Goal: Ask a question: Seek information or help from site administrators or community

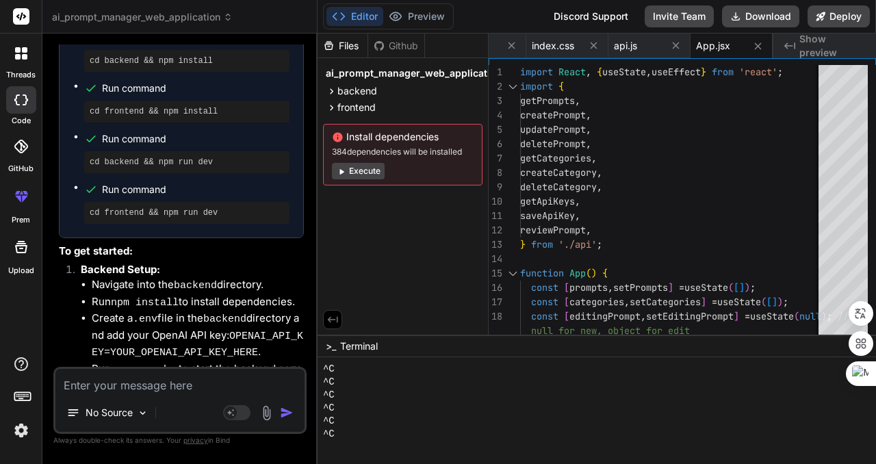
scroll to position [1630, 0]
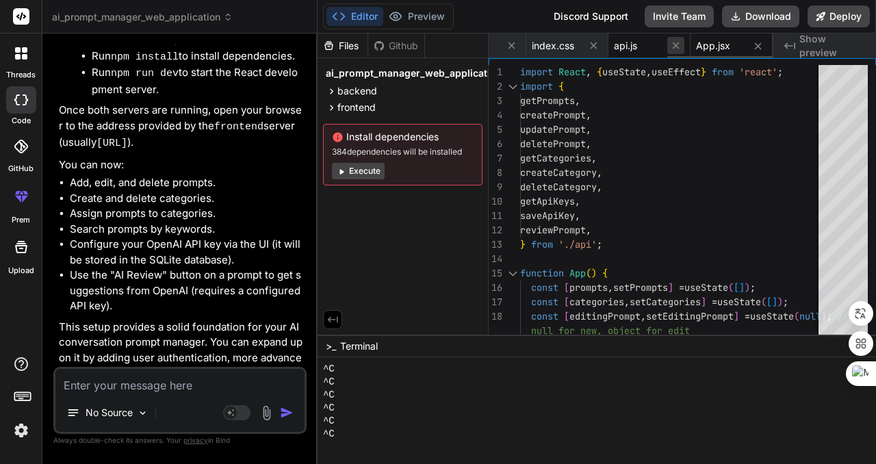
click at [759, 41] on icon at bounding box center [758, 46] width 12 height 12
type textarea "return [DOMAIN_NAME]('/api-keys', { service_name: serviceName, api_key: apiKey …"
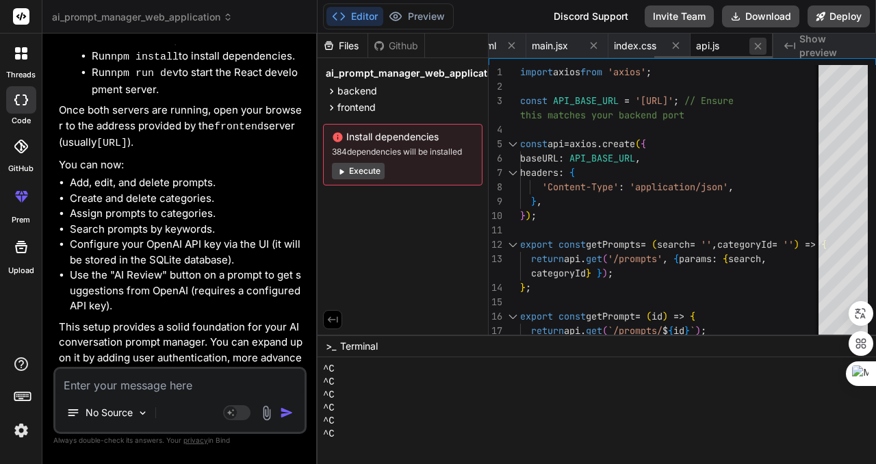
click at [759, 44] on icon at bounding box center [757, 45] width 7 height 7
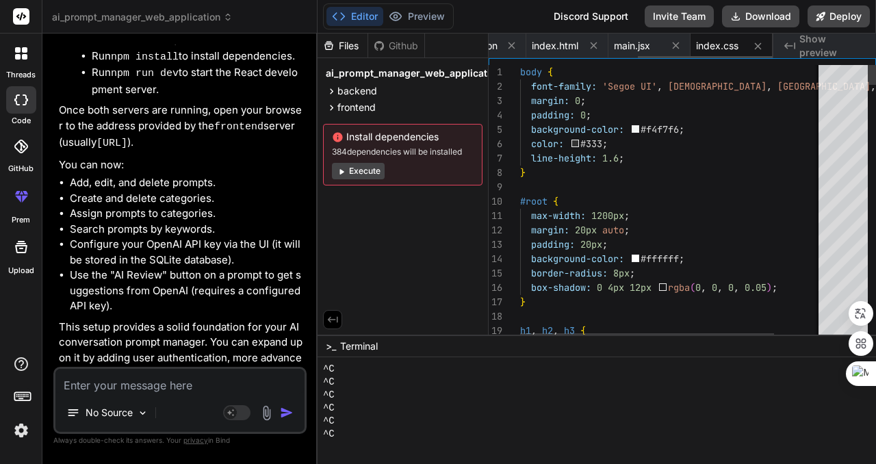
scroll to position [0, 315]
click at [755, 47] on icon at bounding box center [758, 46] width 12 height 12
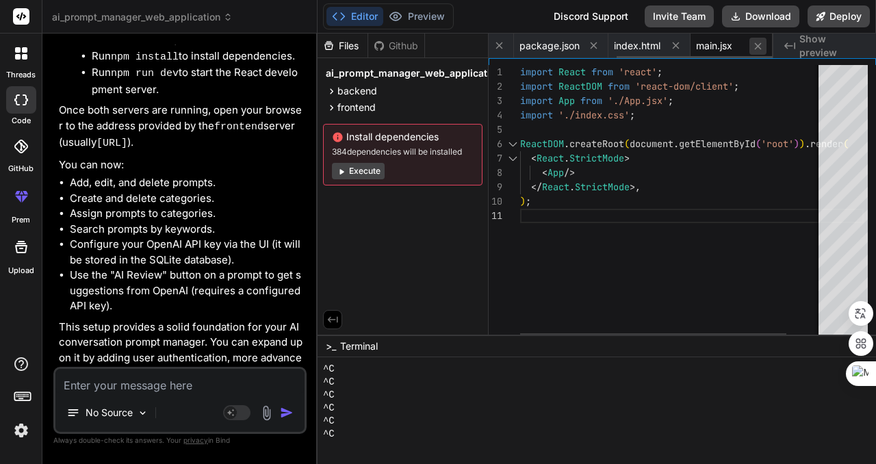
click at [757, 45] on icon at bounding box center [757, 45] width 7 height 7
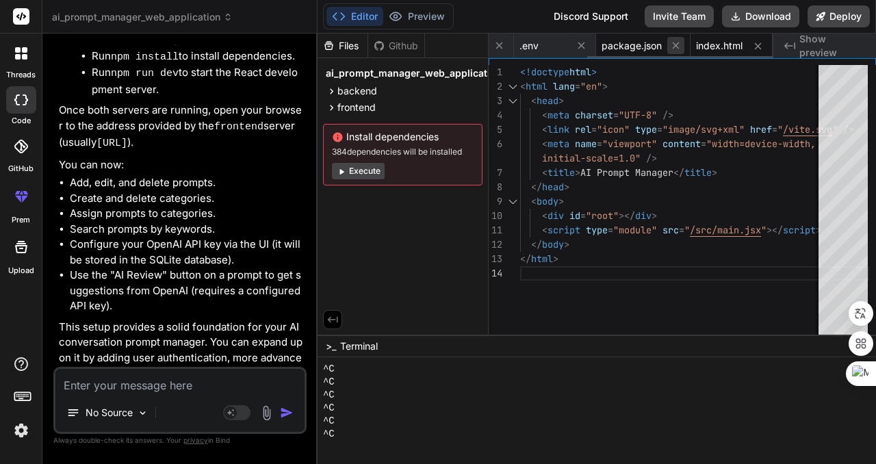
click at [680, 44] on icon at bounding box center [676, 46] width 12 height 12
click at [592, 44] on icon at bounding box center [594, 46] width 12 height 12
click at [572, 43] on icon at bounding box center [568, 46] width 12 height 12
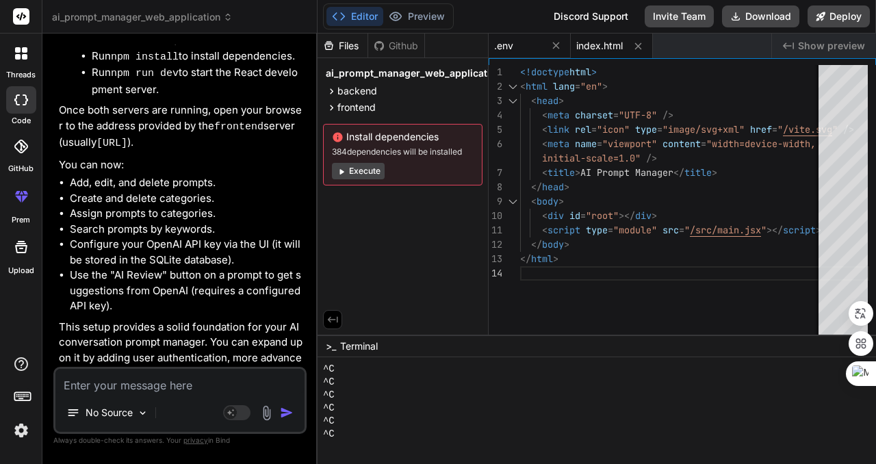
click at [530, 49] on div ".env" at bounding box center [518, 46] width 48 height 14
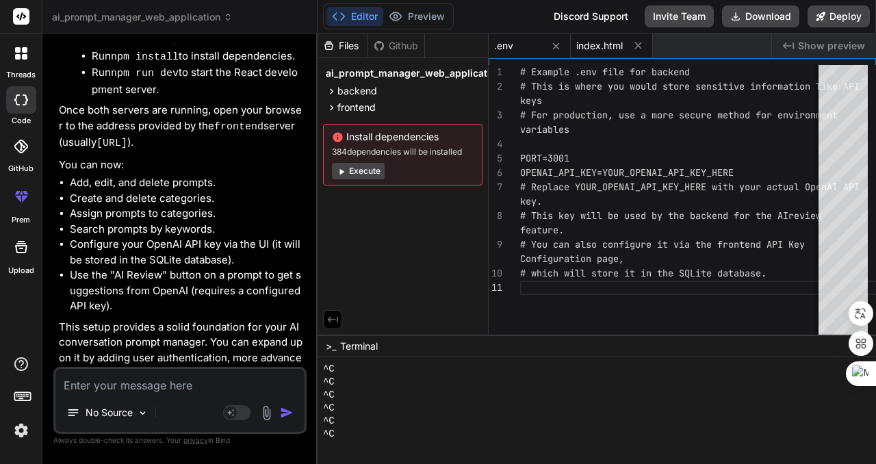
click at [616, 49] on span "index.html" at bounding box center [599, 46] width 47 height 14
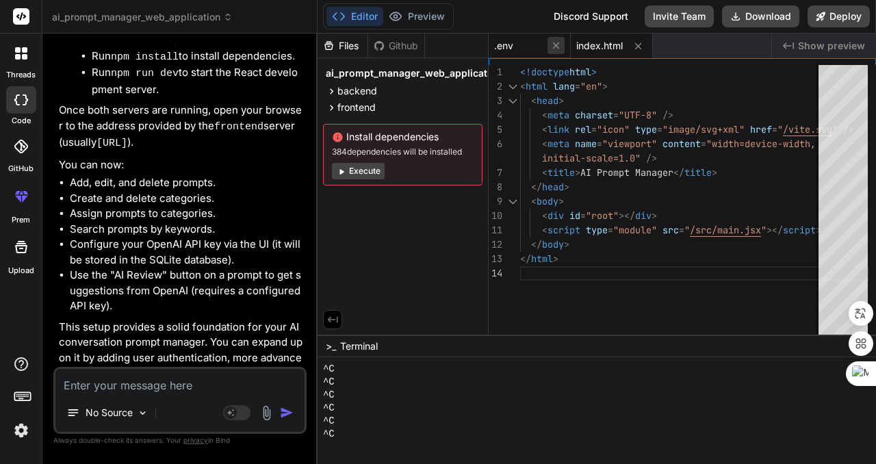
click at [558, 47] on icon at bounding box center [556, 46] width 12 height 12
type textarea "<!doctype html> <html lang="en"> <head> <meta charset="UTF-8" /> <link rel="ico…"
click at [741, 131] on div "<!doctype html > < html lang = "en" > < head > < meta charset = "UTF-8" /> < li…" at bounding box center [694, 203] width 349 height 276
click at [656, 167] on div "<!doctype html > < html lang = "en" > < head > < meta charset = "UTF-8" /> < li…" at bounding box center [694, 203] width 349 height 276
click at [196, 385] on textarea at bounding box center [179, 381] width 249 height 25
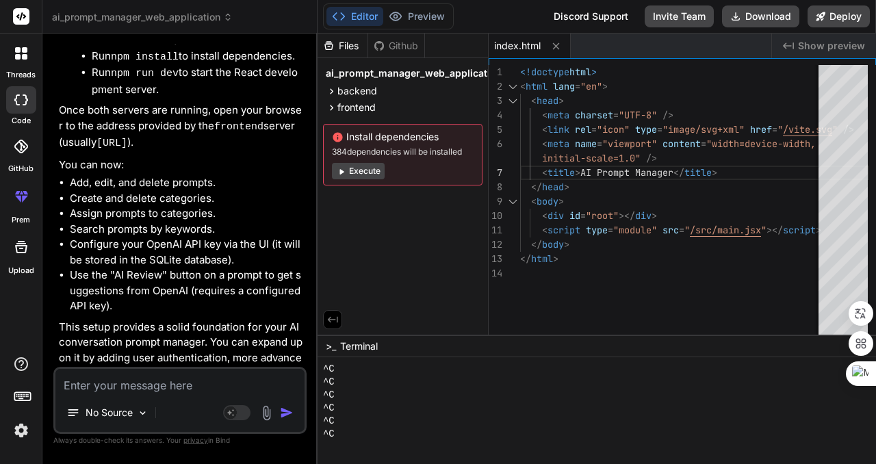
type textarea "ㄱ"
type textarea "x"
type textarea "계"
type textarea "x"
type textarea "곗"
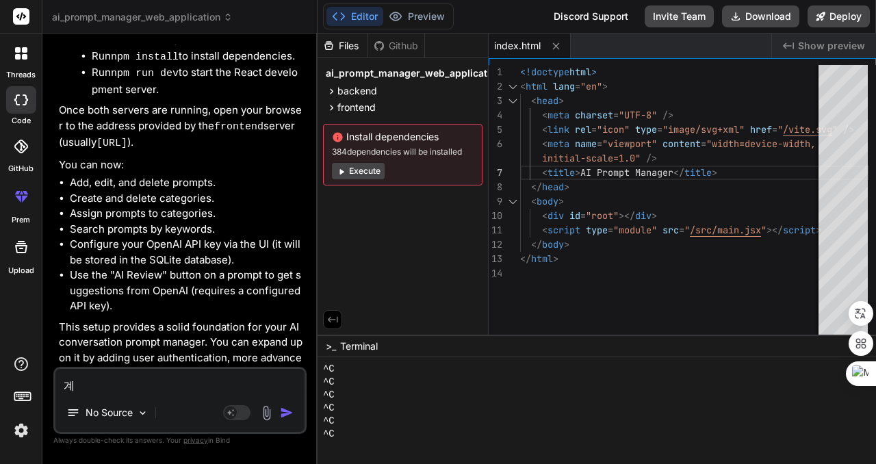
type textarea "x"
type textarea "계소"
type textarea "x"
type textarea "계속"
type textarea "x"
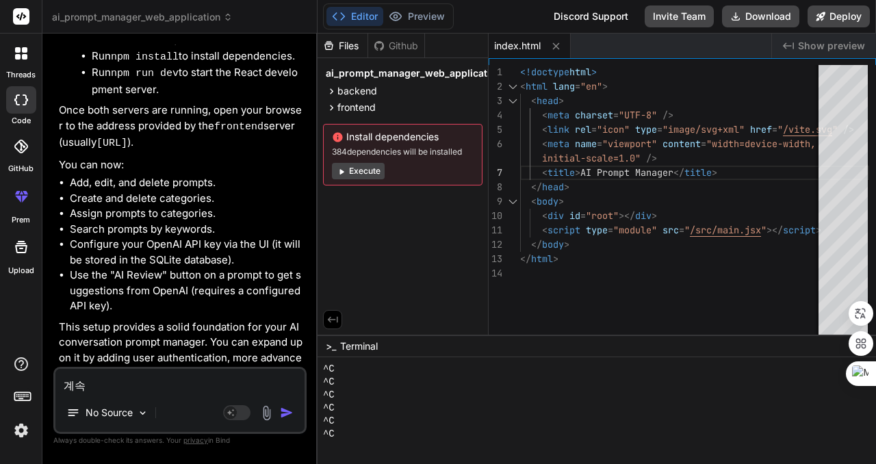
type textarea "계속"
type textarea "x"
type textarea "계속 지"
type textarea "x"
type textarea "계속 진"
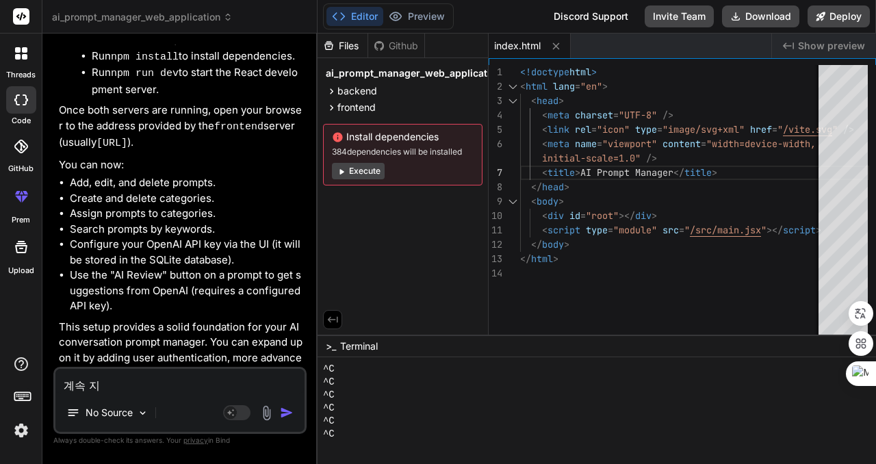
type textarea "x"
type textarea "계속 짆"
type textarea "x"
type textarea "계속 짆ㅇ"
type textarea "x"
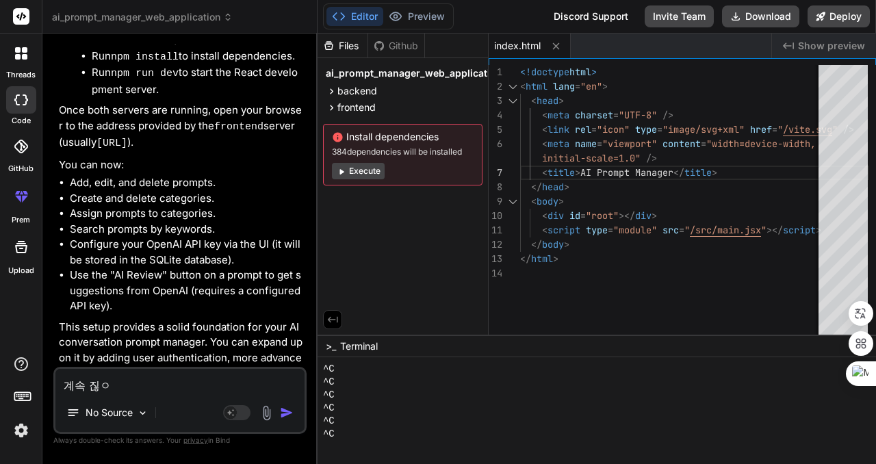
type textarea "계속 짆애"
type textarea "x"
type textarea "계속 짆앻"
type textarea "x"
type textarea "계속 짆애해"
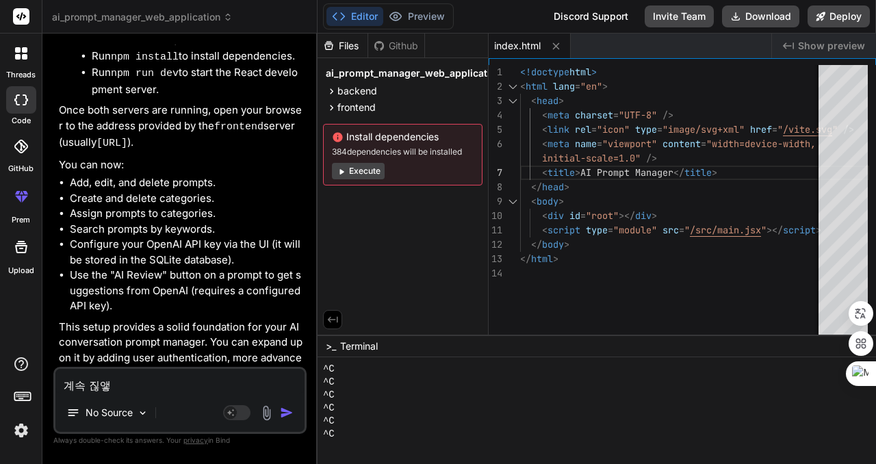
type textarea "x"
type textarea "계속 짆애햊"
type textarea "x"
type textarea "계속 짆애해주"
type textarea "x"
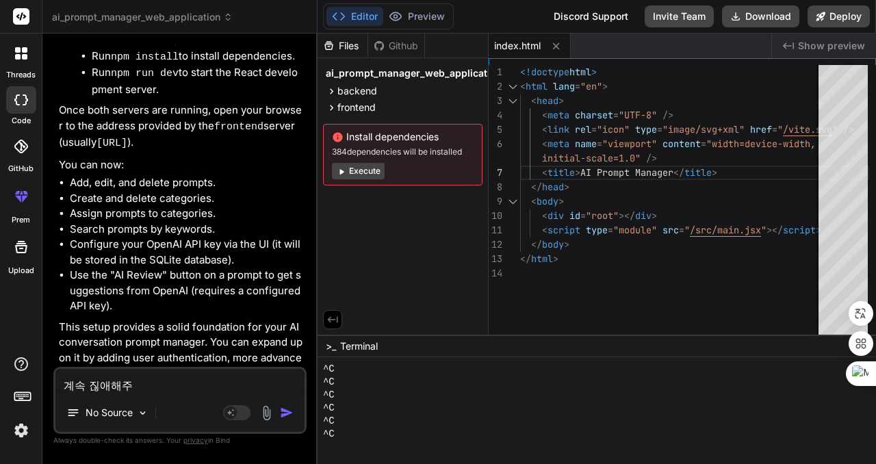
type textarea "계속 짆애해ㅈ"
type textarea "x"
type textarea "계속 짆애해"
type textarea "x"
type textarea "계속 짆애"
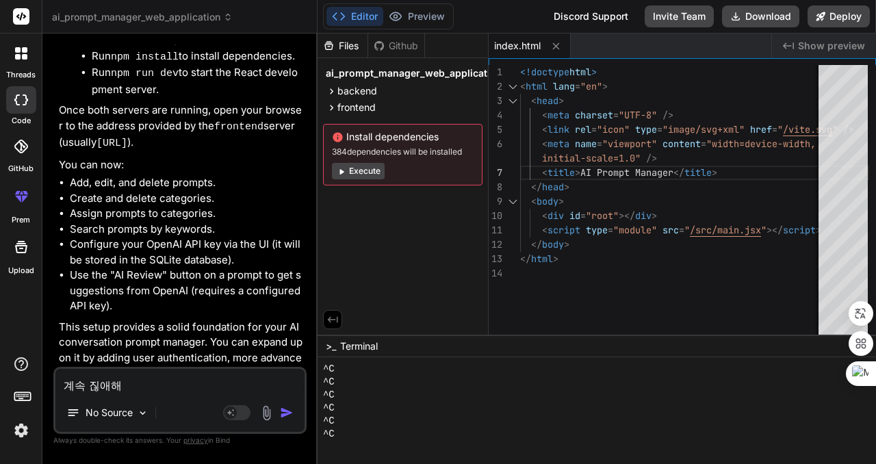
type textarea "x"
type textarea "계속 짆"
type textarea "x"
type textarea "계속"
type textarea "x"
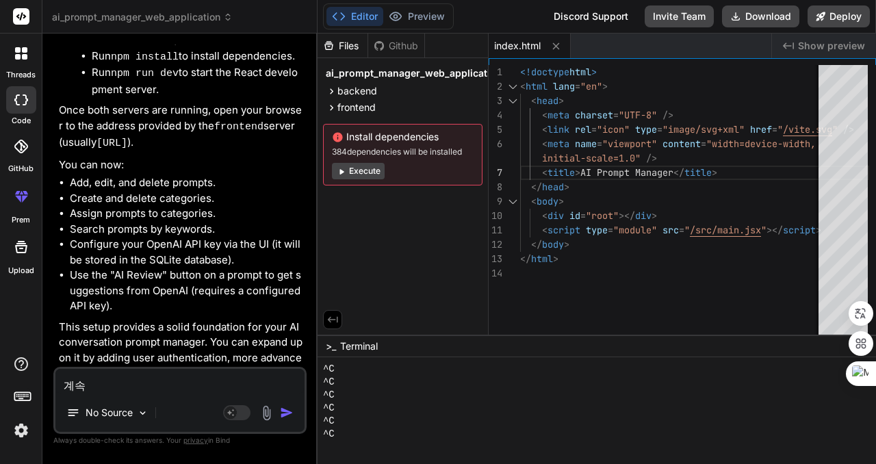
type textarea "계속 ㅈ"
type textarea "x"
type textarea "계속 지"
type textarea "x"
type textarea "계속 진"
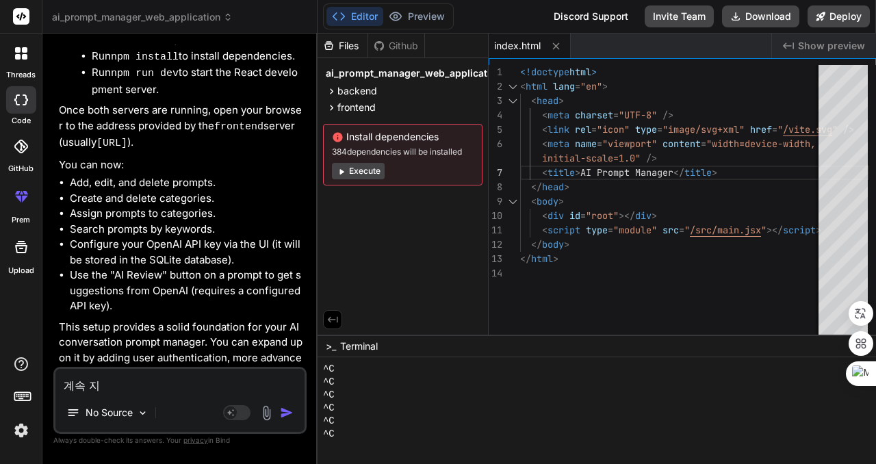
type textarea "x"
type textarea "계속 짆"
type textarea "x"
type textarea "계속 [DEMOGRAPHIC_DATA]"
type textarea "x"
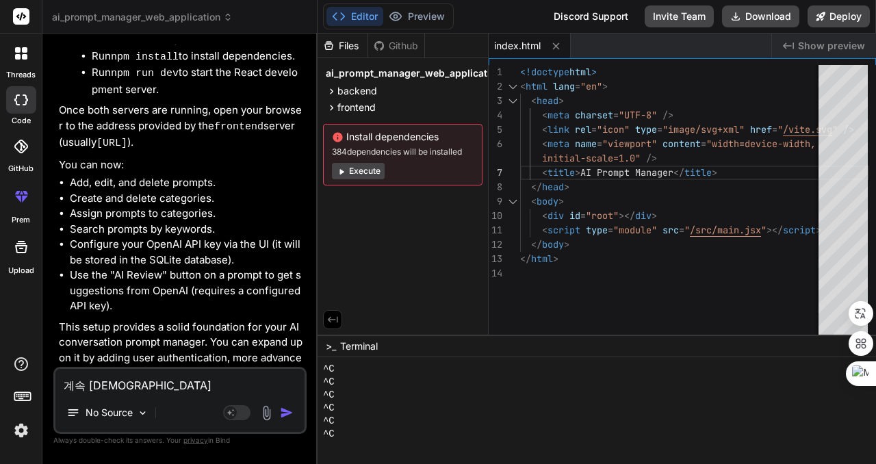
type textarea "계속 진행"
type textarea "x"
type textarea "계속 진행ㅎ"
type textarea "x"
type textarea "계속 진행해"
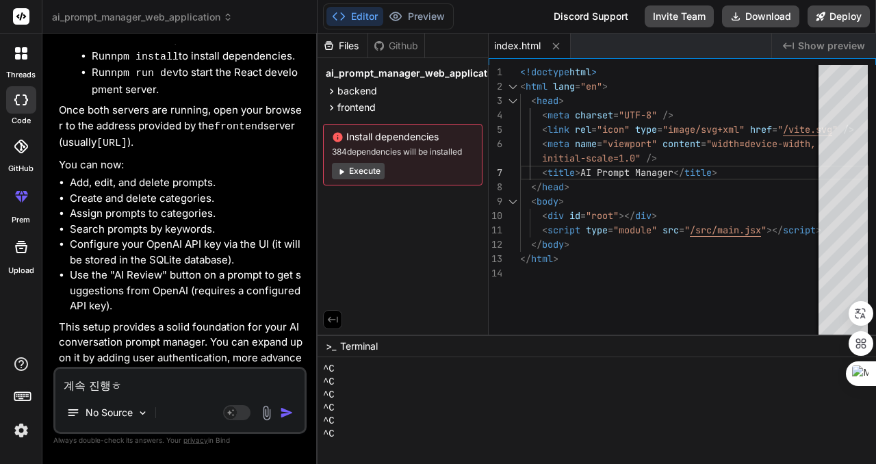
type textarea "x"
type textarea "계속 진행햊"
type textarea "x"
type textarea "계속 진행해주"
type textarea "x"
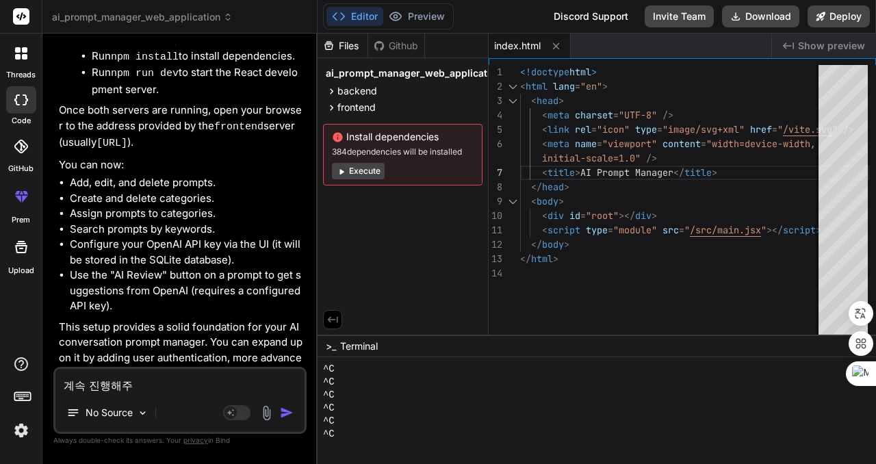
type textarea "계속 진행해줘"
type textarea "x"
type textarea "계속 진행해줘."
type textarea "x"
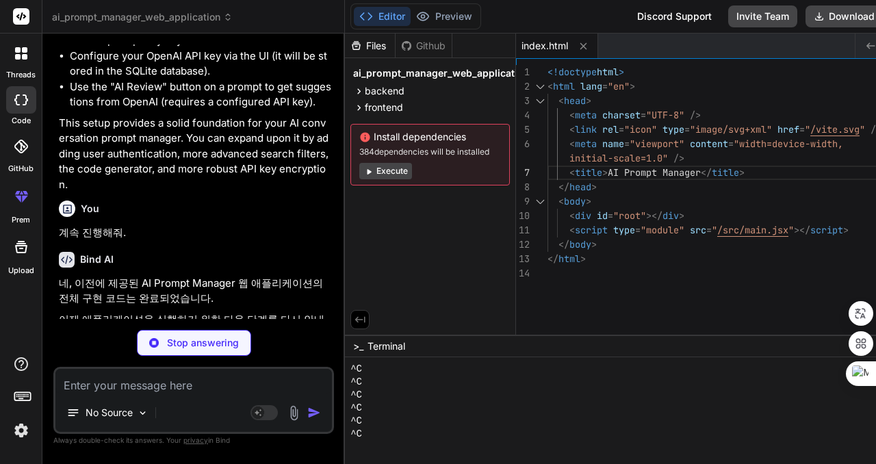
scroll to position [364, 0]
type textarea "x"
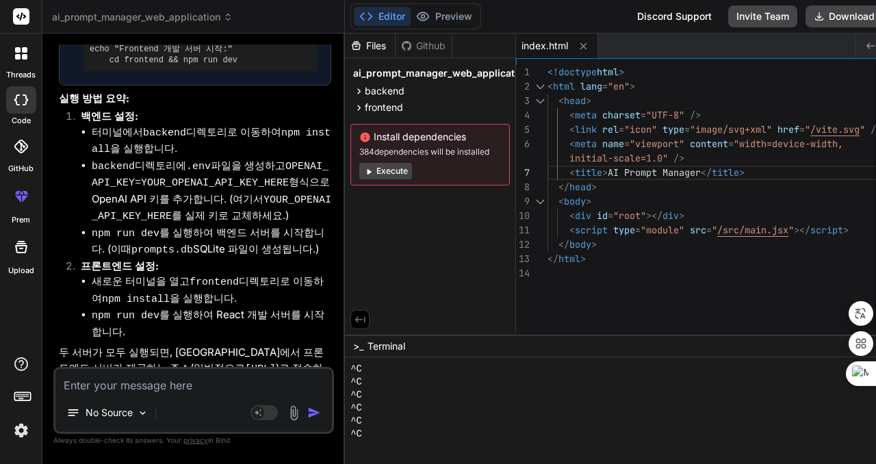
scroll to position [2458, 0]
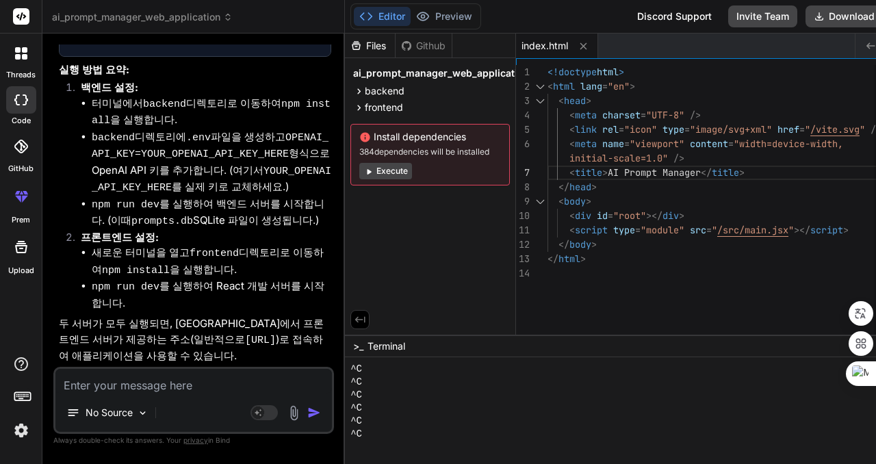
click at [530, 407] on div "^C" at bounding box center [617, 408] width 534 height 13
click at [530, 396] on div "^C" at bounding box center [617, 395] width 534 height 13
click at [538, 400] on div "^C" at bounding box center [617, 395] width 534 height 13
click at [233, 377] on textarea at bounding box center [193, 381] width 276 height 25
click at [160, 376] on textarea at bounding box center [193, 381] width 276 height 25
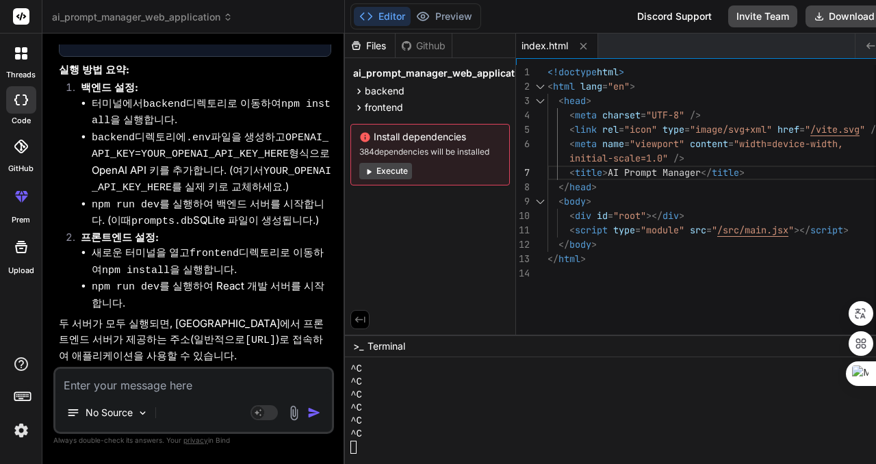
type textarea "ㄱ"
type textarea "x"
type textarea "그"
type textarea "x"
type textarea "근"
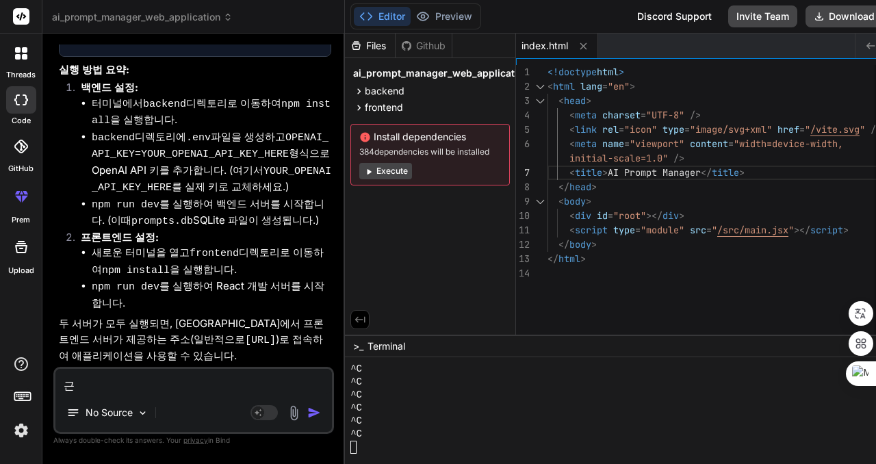
type textarea "x"
type textarea "근ㄷ"
type textarea "x"
type textarea "근데"
type textarea "x"
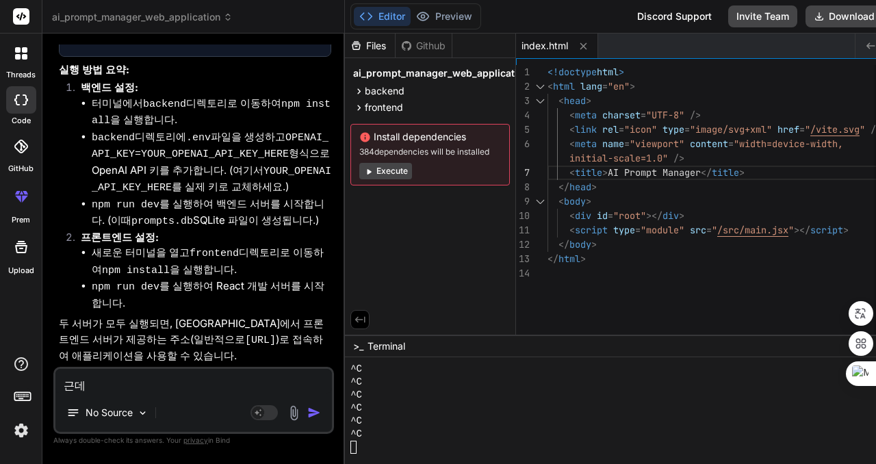
type textarea "근데"
type textarea "x"
type textarea "근데 ㅇ"
type textarea "x"
type textarea "근데 오"
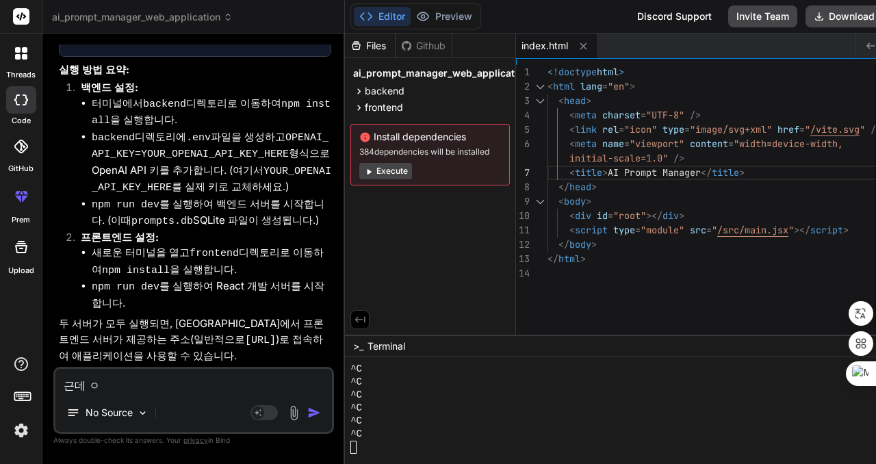
type textarea "x"
type textarea "근데 왜"
type textarea "x"
type textarea "근데 왜"
type textarea "x"
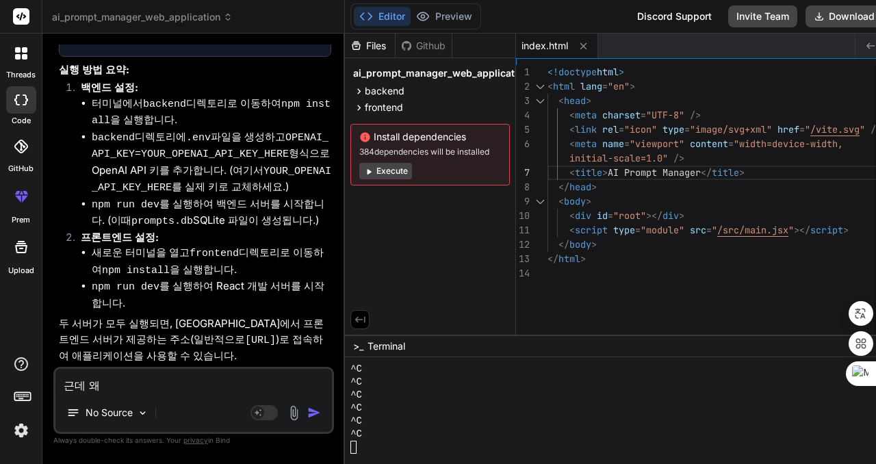
type textarea "근데 왜 ㅌ"
type textarea "x"
type textarea "근데 왜 터"
type textarea "x"
type textarea "근데 왜 텀"
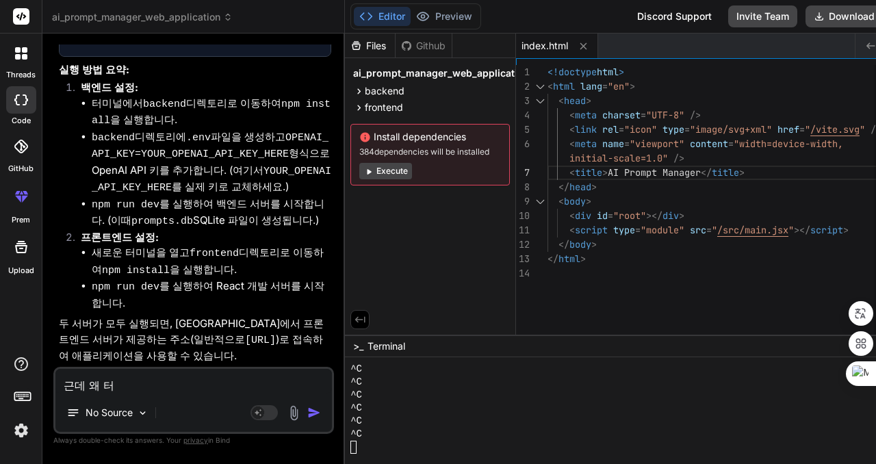
type textarea "x"
type textarea "근데 왜 터미"
type textarea "x"
type textarea "근데 왜 터민"
type textarea "x"
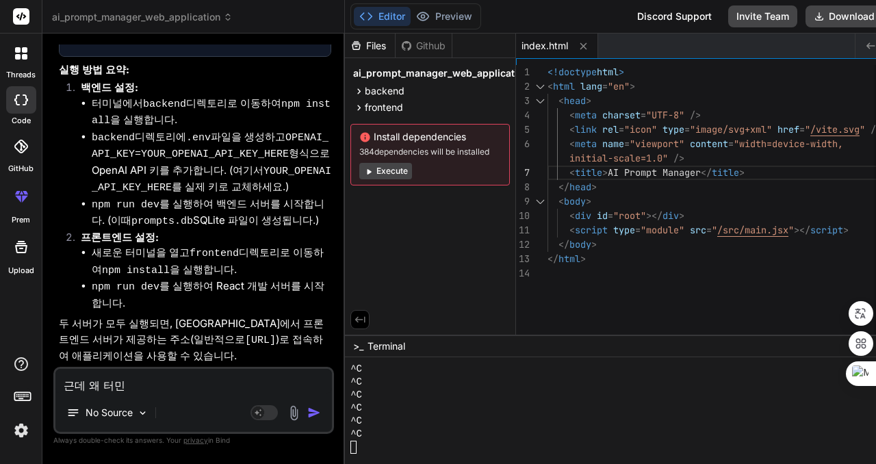
type textarea "근데 왜 터미너"
type textarea "x"
type textarea "근데 왜 터미널"
type textarea "x"
type textarea "근데 왜 터미널ㅇ"
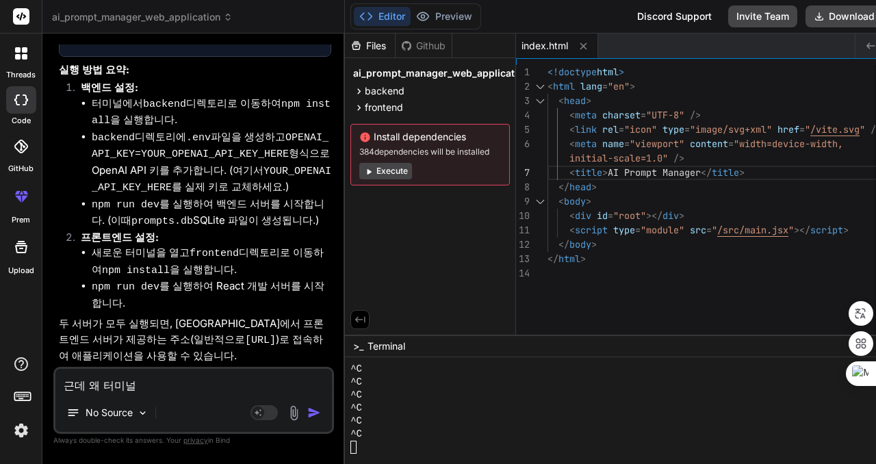
type textarea "x"
type textarea "근데 왜 터미널으"
type textarea "x"
type textarea "근데 왜 터미널은"
type textarea "x"
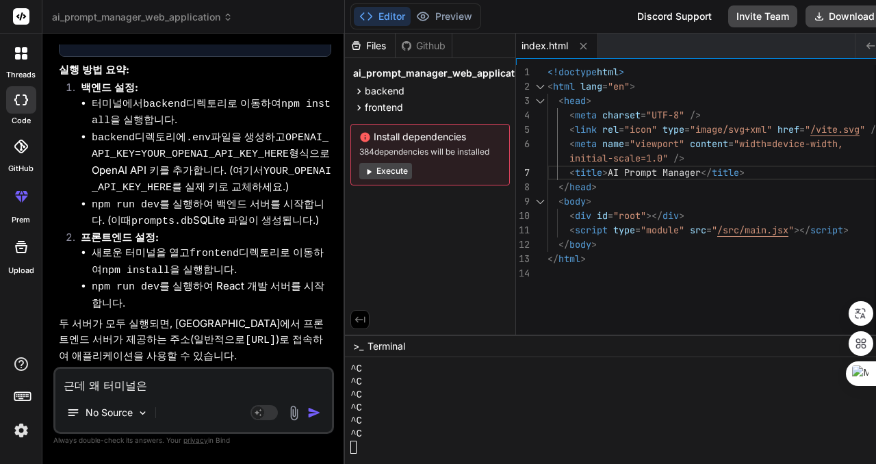
type textarea "근데 왜 터미널은"
type textarea "x"
type textarea "근데 왜 터미널은 ㅅ"
type textarea "x"
type textarea "근데 왜 터미널은 시"
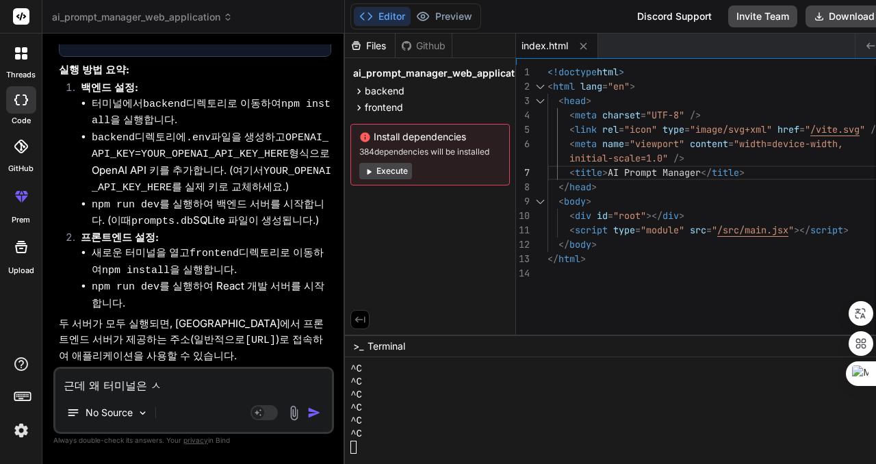
type textarea "x"
type textarea "근데 왜 터미널은 실"
type textarea "x"
type textarea "근데 왜 터미널은 싫"
type textarea "x"
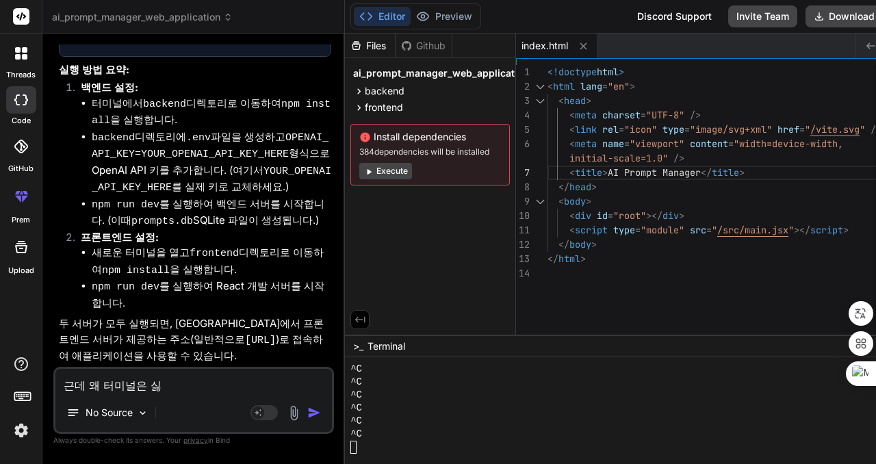
type textarea "근데 왜 터미널은 실해"
type textarea "x"
type textarea "근데 왜 터미널은 실행"
type textarea "x"
type textarea "근데 왜 터미널은 실행ㅇ"
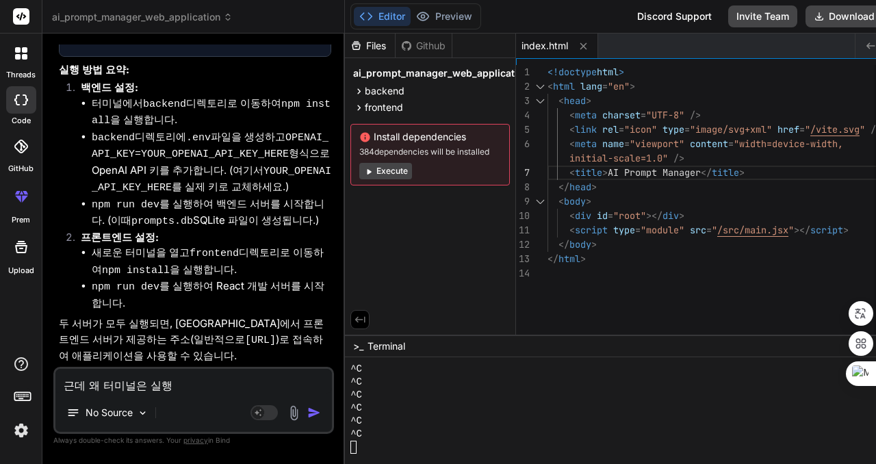
type textarea "x"
type textarea "근데 왜 터미널은 실행아"
type textarea "x"
type textarea "근데 왜 터미널은 실행앋"
type textarea "x"
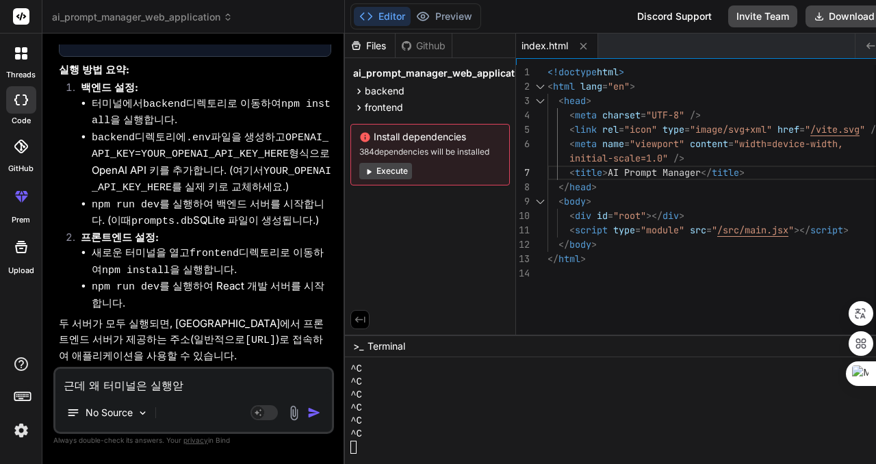
type textarea "근데 왜 터미널은 실행아도"
type textarea "x"
type textarea "근데 왜 터미널은 실행아되"
type textarea "x"
type textarea "근데 왜 터미널은 실행아된"
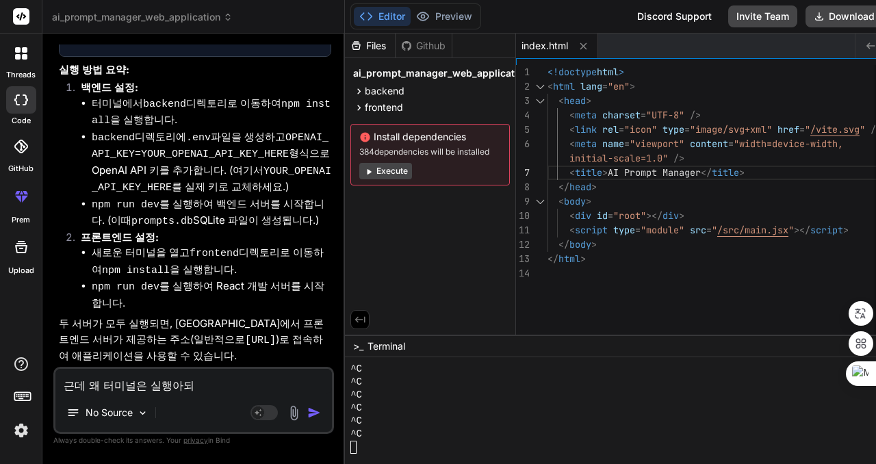
type textarea "x"
type textarea "근데 왜 터미널은 실행아되느"
type textarea "x"
type textarea "근데 왜 터미널은 실행아되는"
type textarea "x"
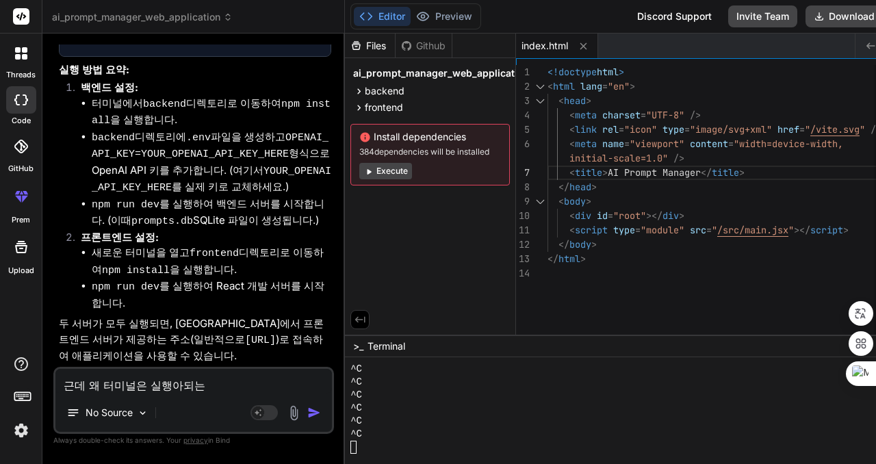
type textarea "근데 왜 터미널은 실행아되느"
type textarea "x"
type textarea "근데 왜 터미널은 실행아되ㄴ"
type textarea "x"
type textarea "근데 왜 터미널은 실행아되"
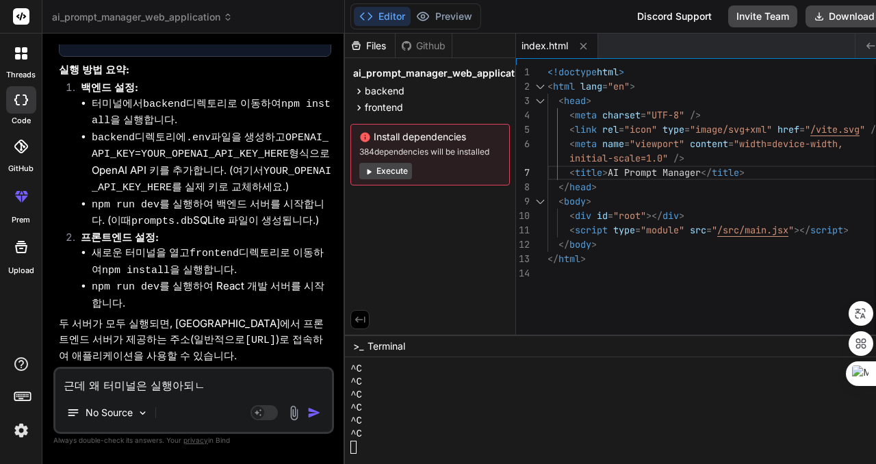
type textarea "x"
type textarea "근데 왜 터미널은 실행아"
type textarea "x"
type textarea "근데 왜 터미널은 실행"
type textarea "x"
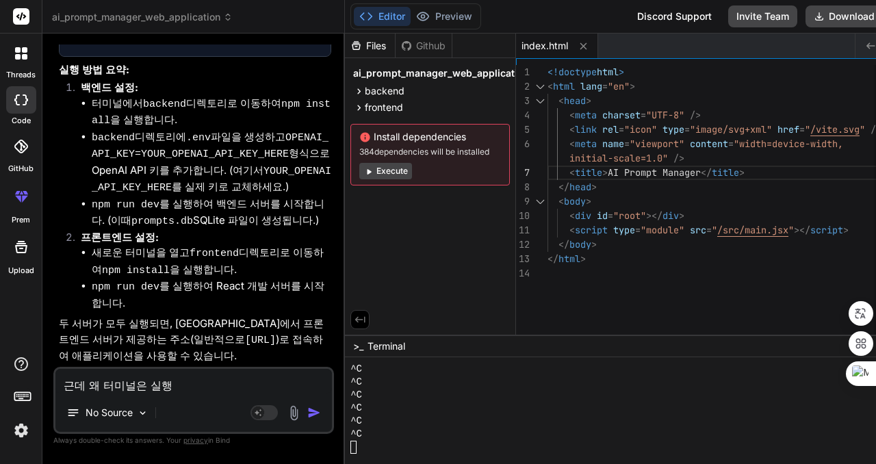
type textarea "근데 왜 터미널은 실행ㅇ"
type textarea "x"
type textarea "근데 왜 터미널은 실행아"
type textarea "x"
type textarea "근데 왜 터미널은 실행안"
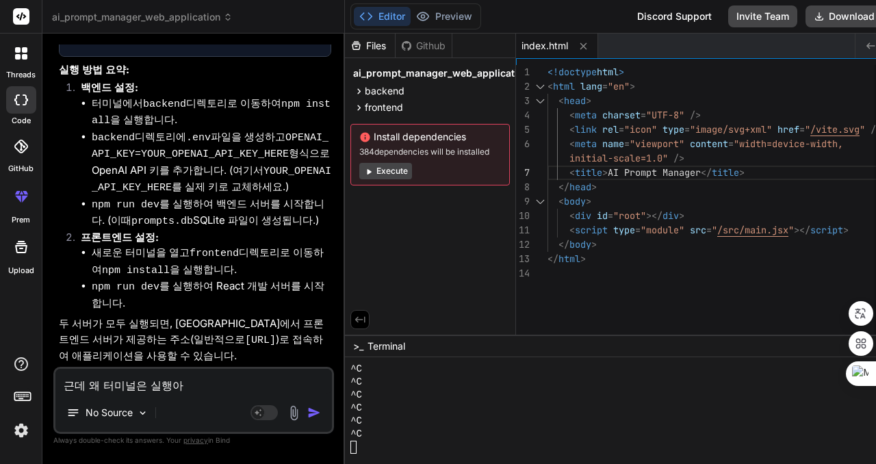
type textarea "x"
type textarea "근데 왜 터미널은 실행안ㄷ"
type textarea "x"
type textarea "근데 왜 터미널은 실행안도"
type textarea "x"
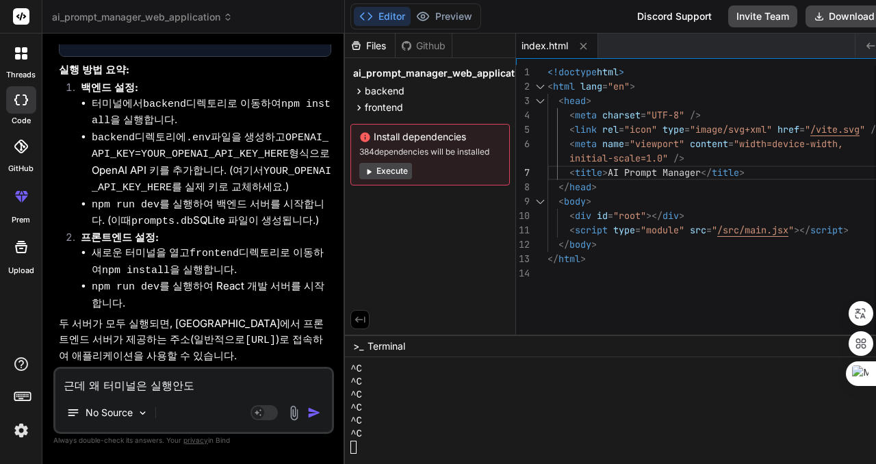
type textarea "근데 왜 터미널은 실행안되"
type textarea "x"
type textarea "근데 왜 터미널은 실행안된"
type textarea "x"
type textarea "근데 왜 터미널은 실행안되느"
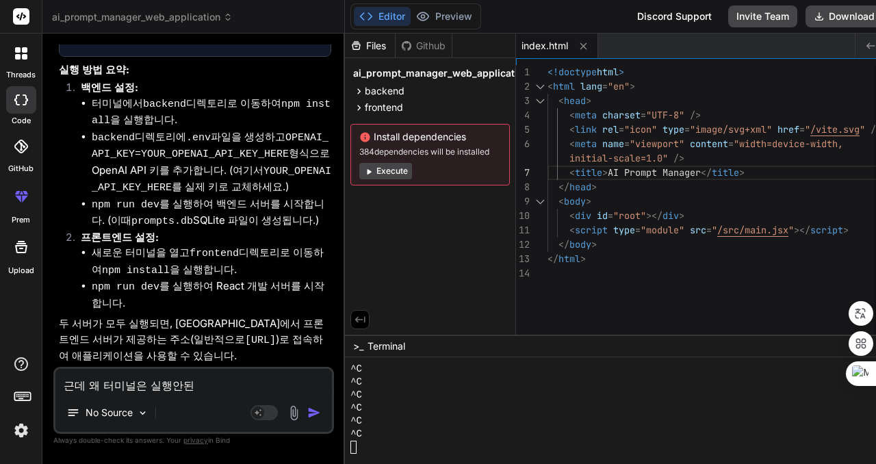
type textarea "x"
type textarea "근데 왜 터미널은 실행안되는"
type textarea "x"
type textarea "근데 왜 터미널은 실행안되는ㄱ"
type textarea "x"
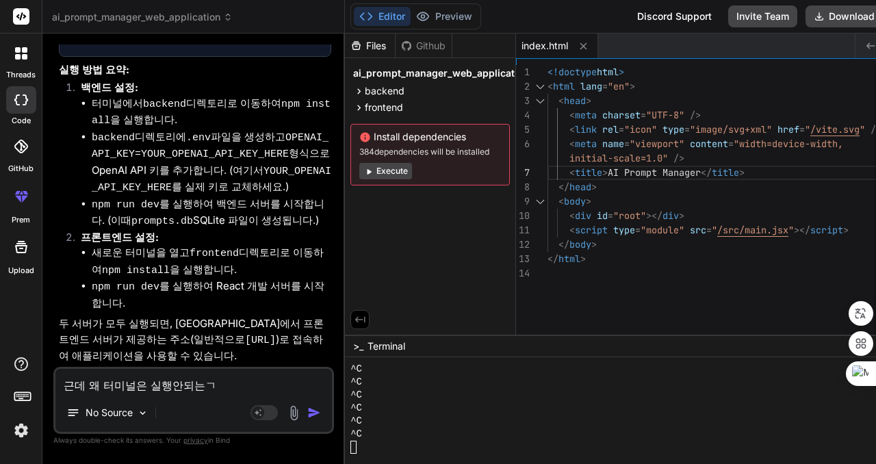
type textarea "근데 왜 터미널은 실행안되는거"
type textarea "x"
type textarea "근데 왜 터미널은 실행안되는겅"
type textarea "x"
type textarea "근데 왜 터미널은 실행안되는거야"
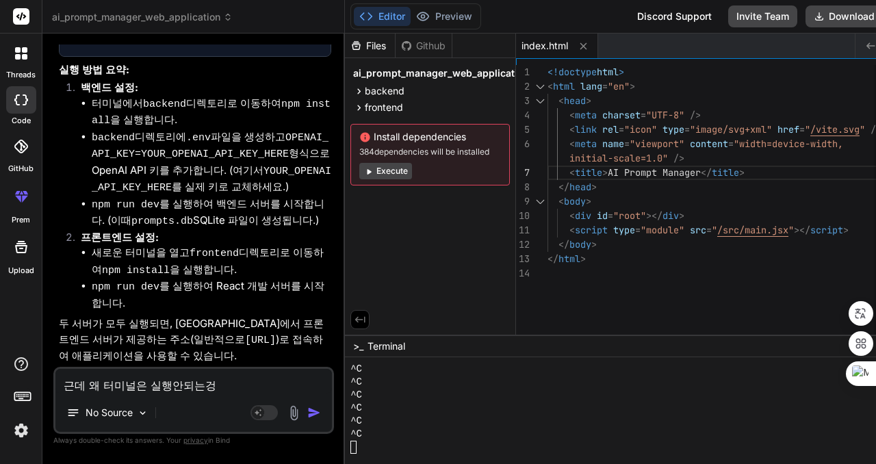
type textarea "x"
type textarea "근데 왜 터미널은 실행안되는거야?"
type textarea "x"
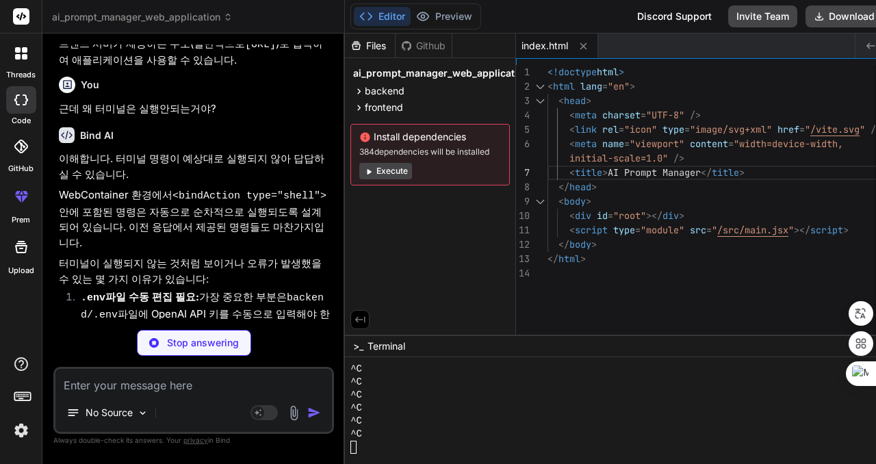
scroll to position [416, 0]
type textarea "x"
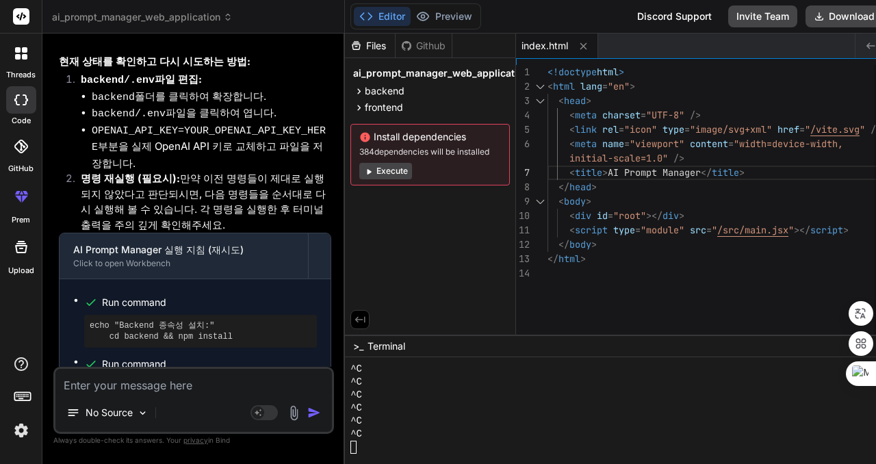
scroll to position [3489, 0]
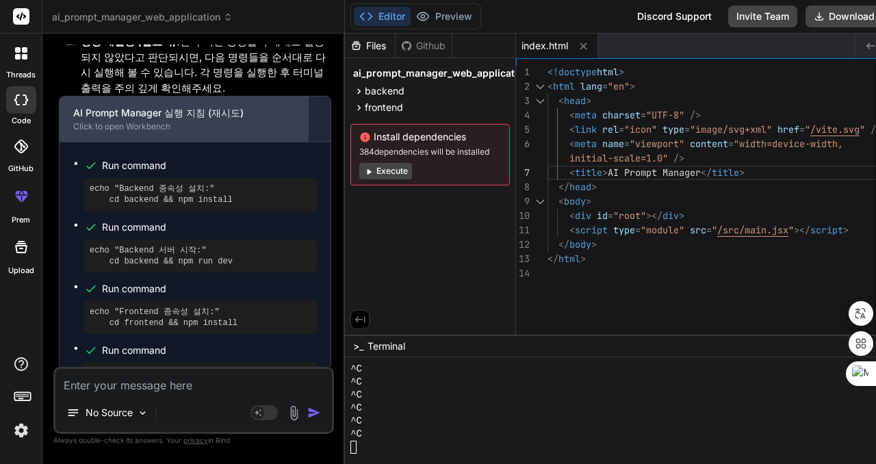
click at [197, 121] on div "Click to open Workbench" at bounding box center [183, 126] width 221 height 11
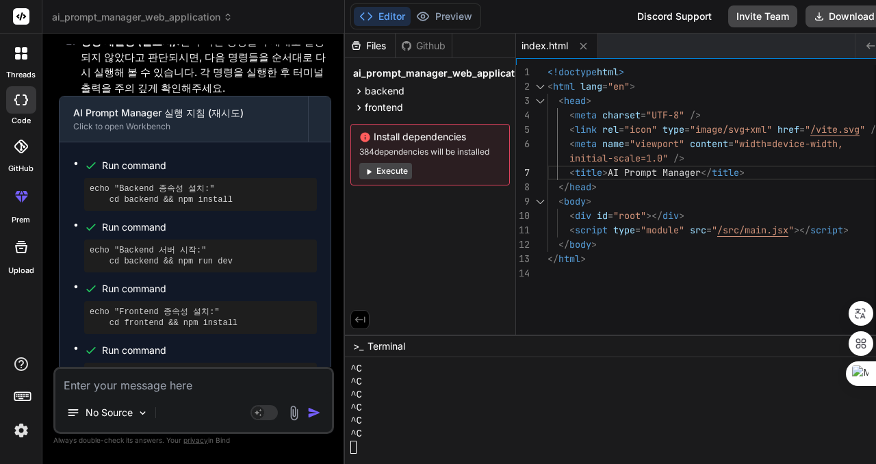
click at [430, 394] on div "^C" at bounding box center [617, 395] width 534 height 13
click at [442, 393] on div "^C" at bounding box center [617, 395] width 534 height 13
